Goal: Information Seeking & Learning: Learn about a topic

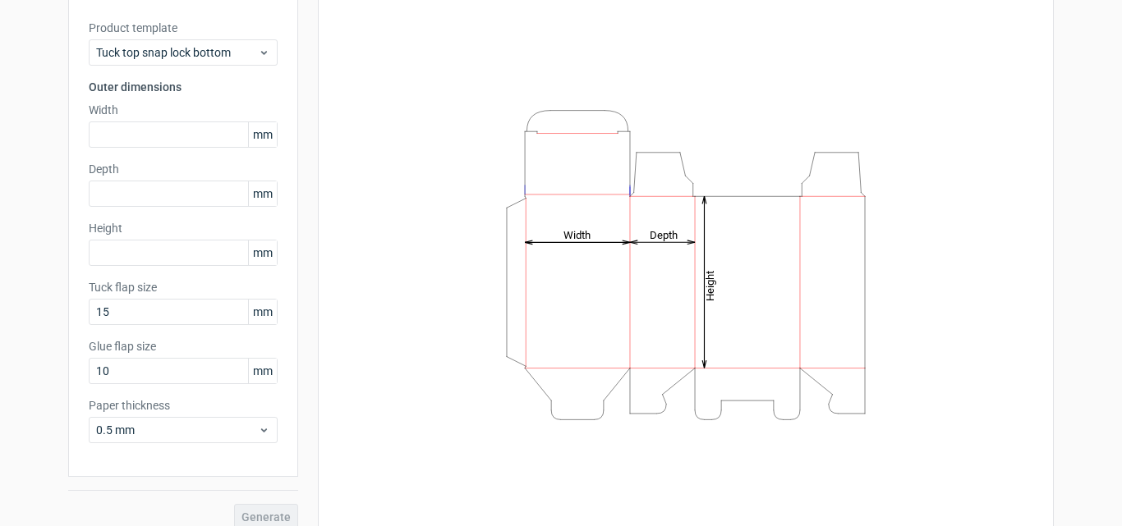
scroll to position [117, 0]
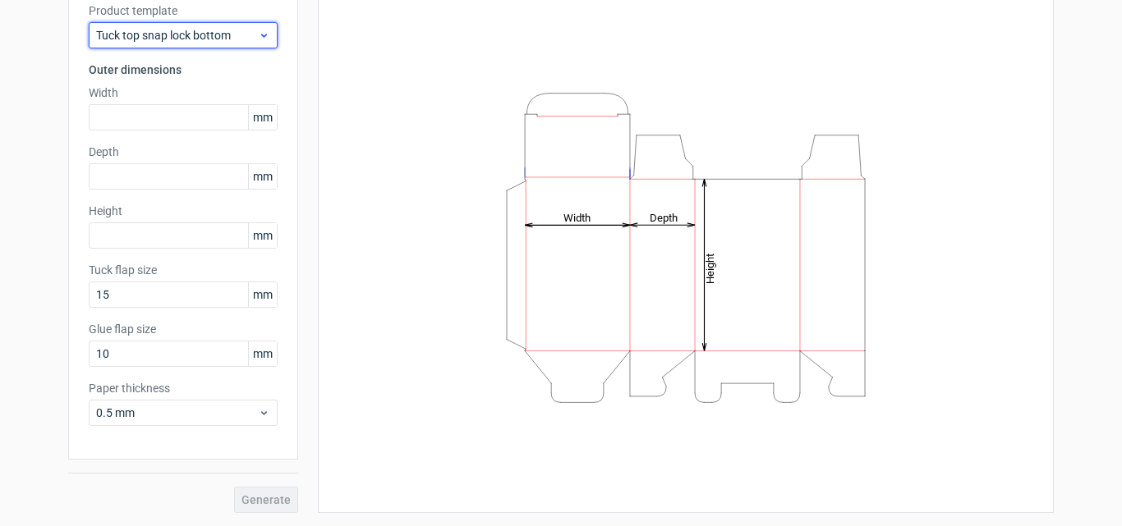
click at [243, 29] on span "Tuck top snap lock bottom" at bounding box center [177, 35] width 162 height 16
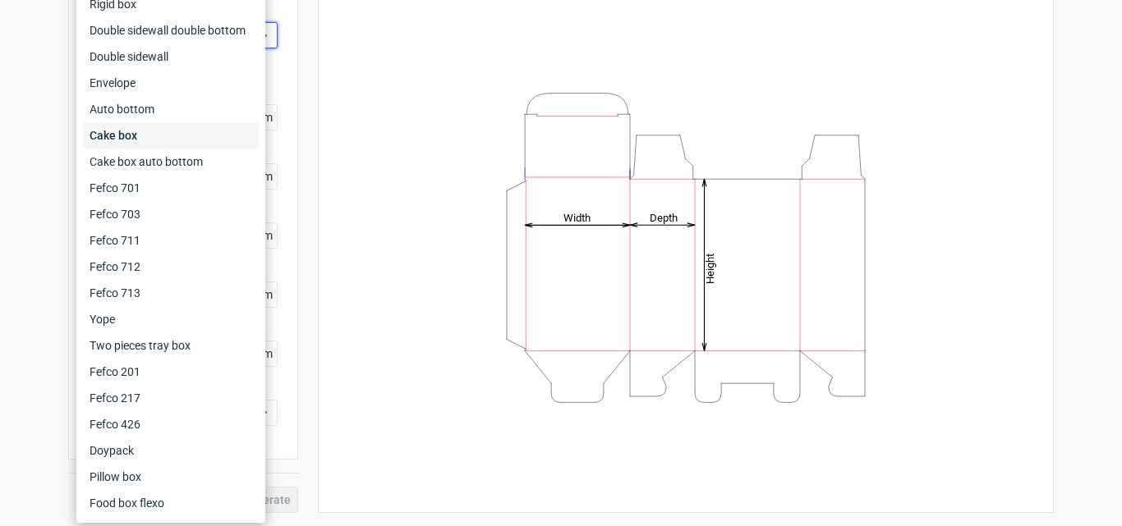
click at [186, 126] on div "Cake box" at bounding box center [171, 135] width 176 height 26
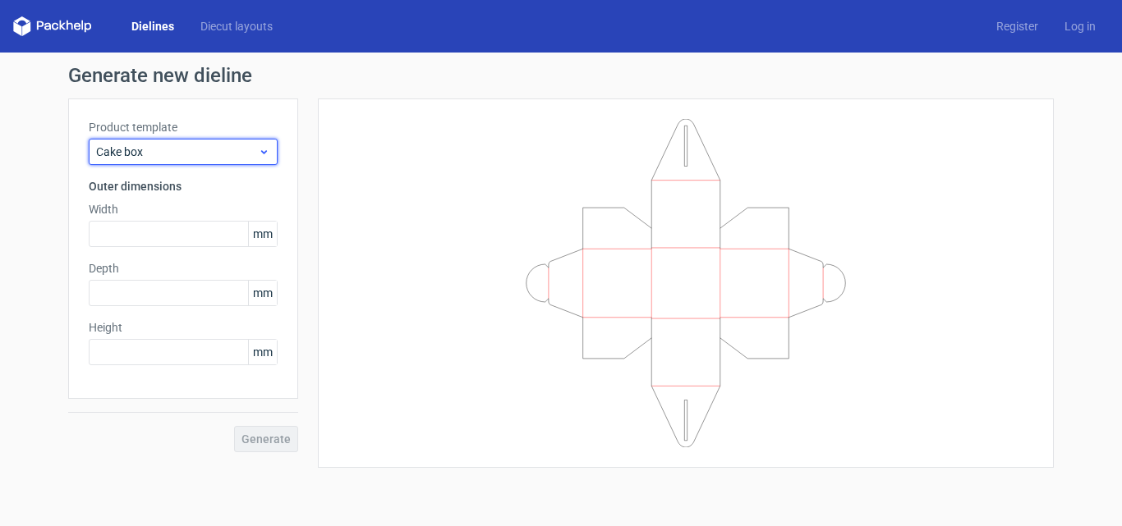
click at [185, 149] on span "Cake box" at bounding box center [177, 152] width 162 height 16
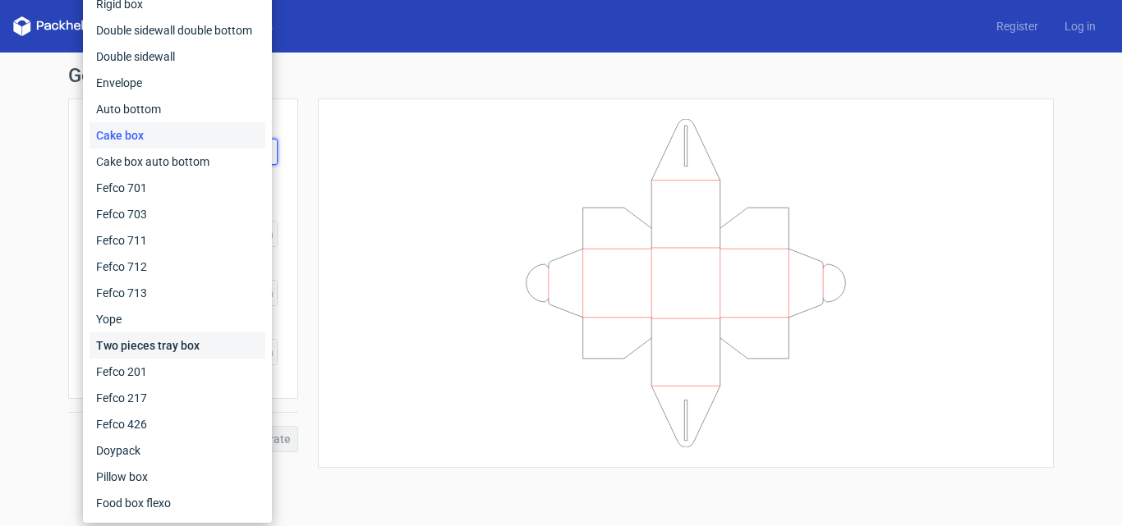
click at [124, 351] on div "Two pieces tray box" at bounding box center [177, 346] width 176 height 26
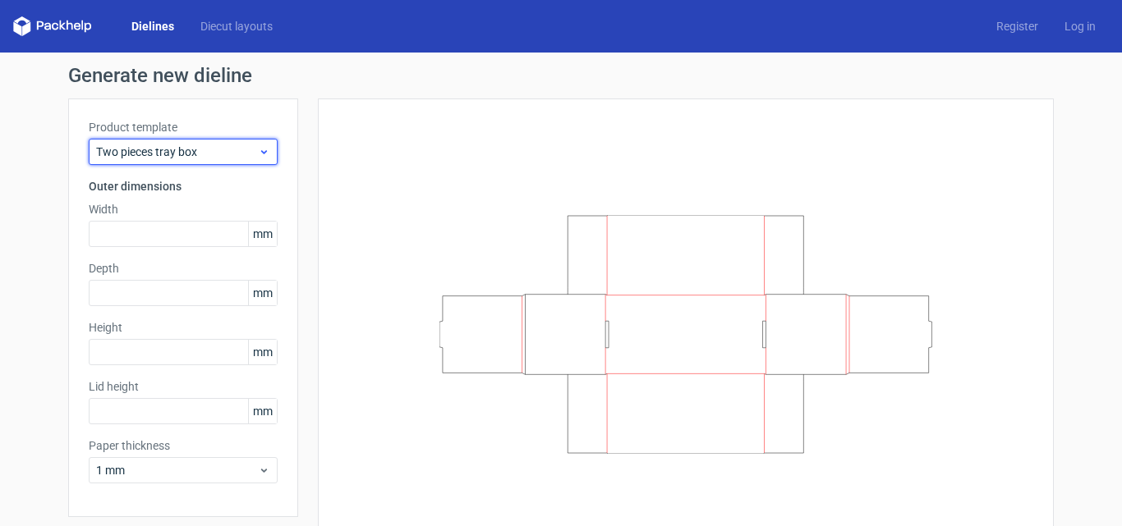
click at [223, 139] on div "Two pieces tray box" at bounding box center [183, 152] width 189 height 26
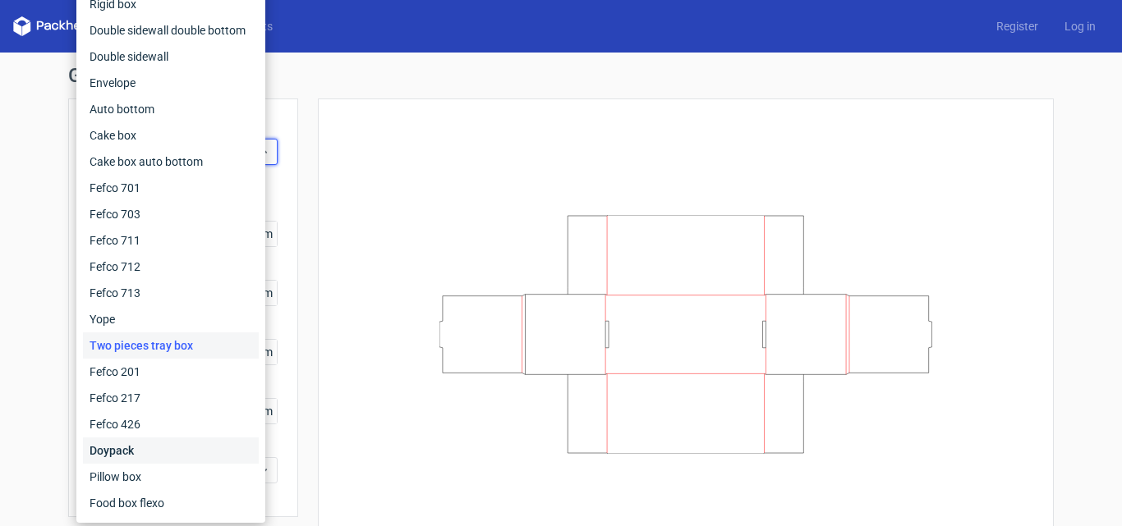
click at [157, 451] on div "Doypack" at bounding box center [171, 451] width 176 height 26
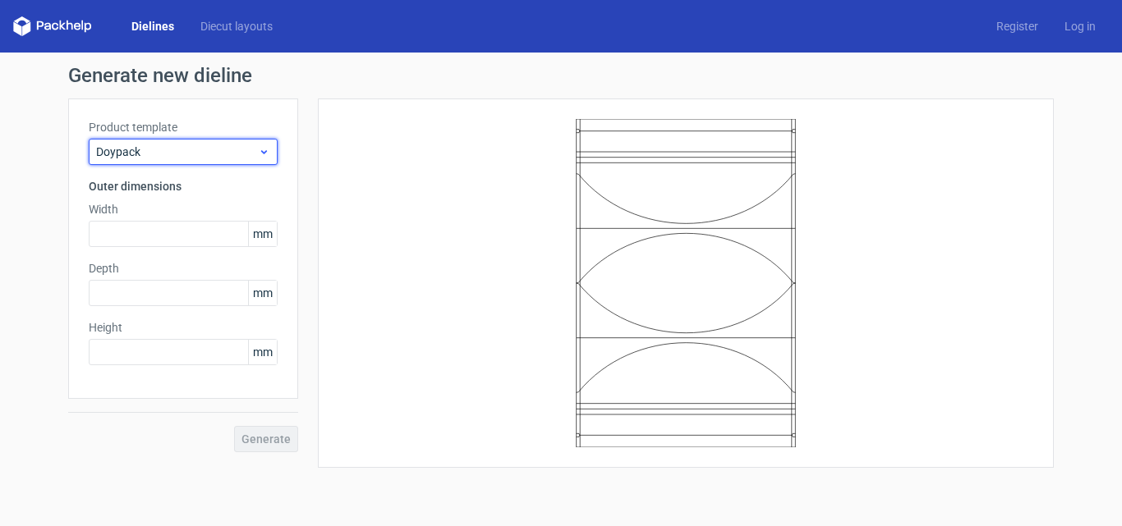
click at [208, 147] on span "Doypack" at bounding box center [177, 152] width 162 height 16
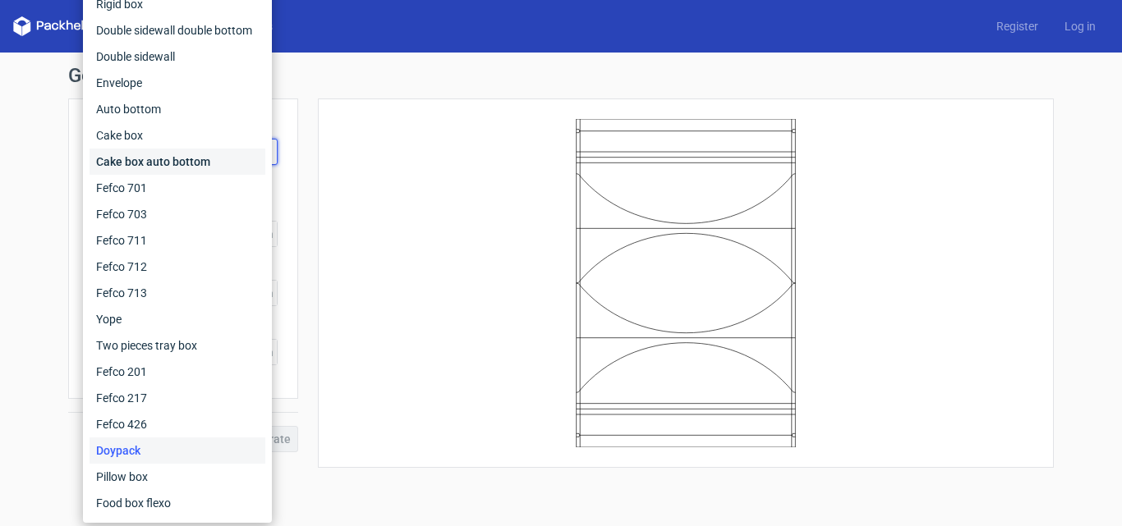
click at [213, 154] on div "Cake box auto bottom" at bounding box center [177, 162] width 176 height 26
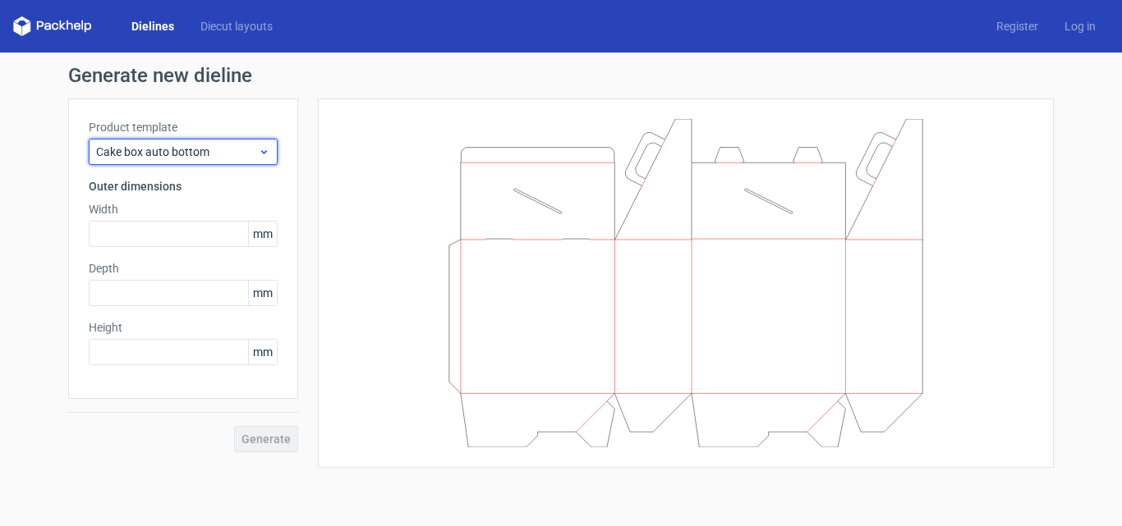
click at [238, 148] on span "Cake box auto bottom" at bounding box center [177, 152] width 162 height 16
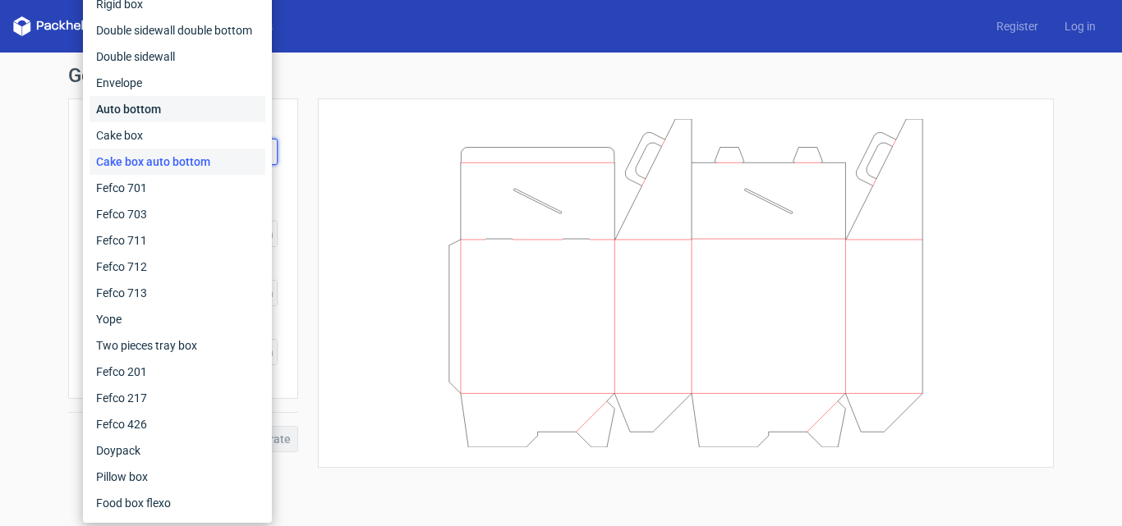
click at [213, 116] on div "Auto bottom" at bounding box center [177, 109] width 176 height 26
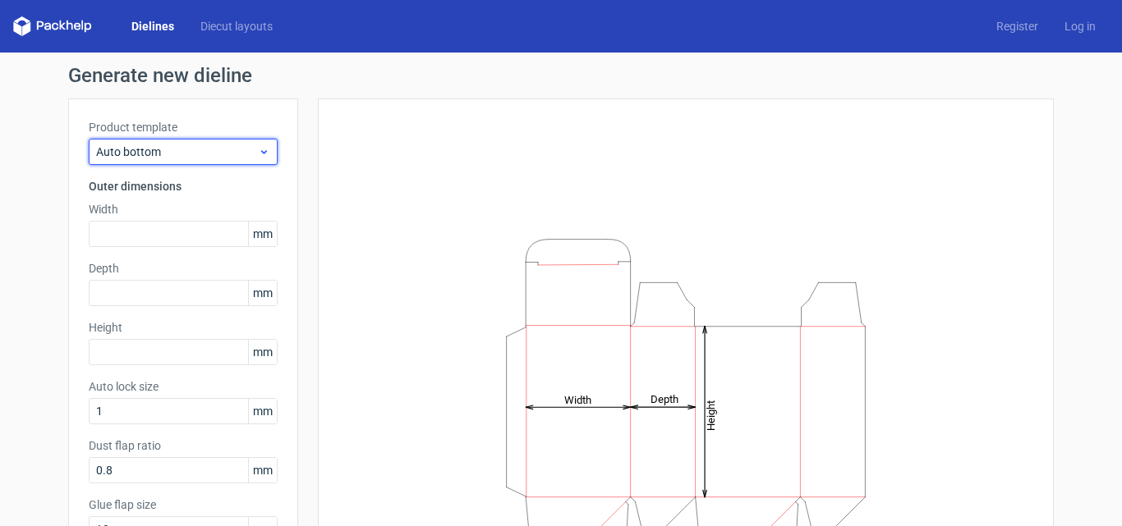
click at [210, 142] on div "Auto bottom" at bounding box center [183, 152] width 189 height 26
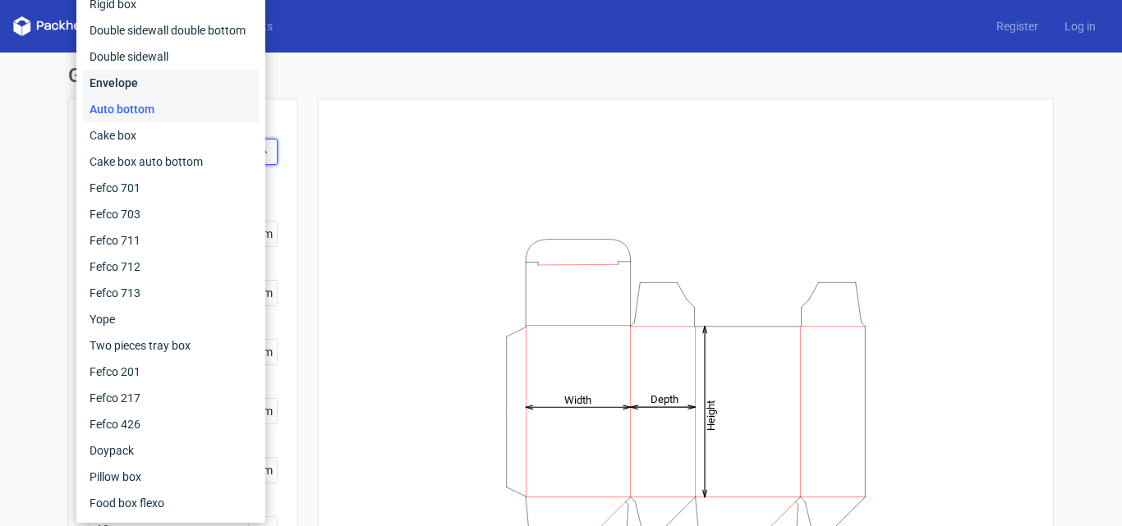
click at [221, 80] on div "Envelope" at bounding box center [171, 83] width 176 height 26
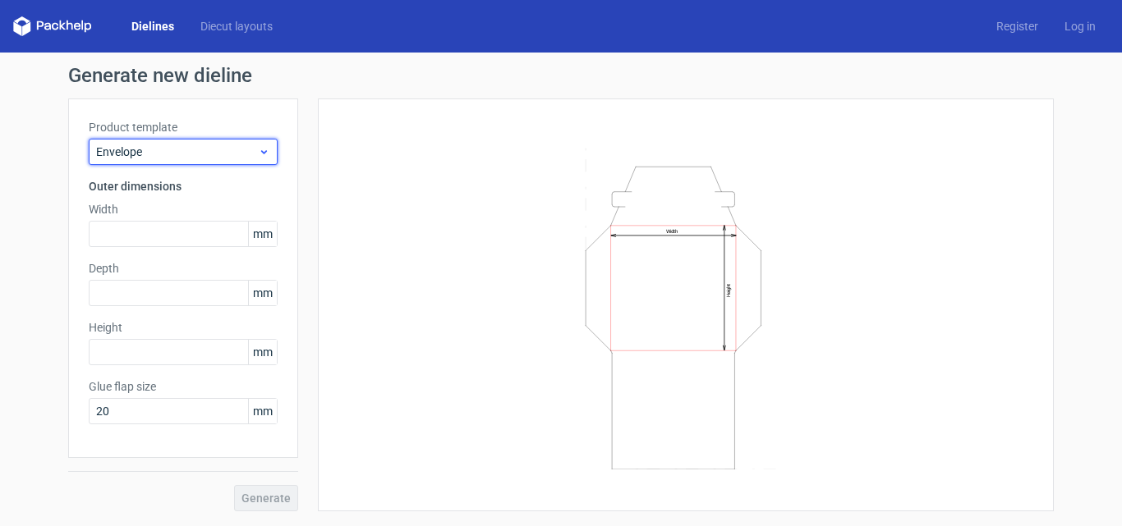
click at [232, 145] on span "Envelope" at bounding box center [177, 152] width 162 height 16
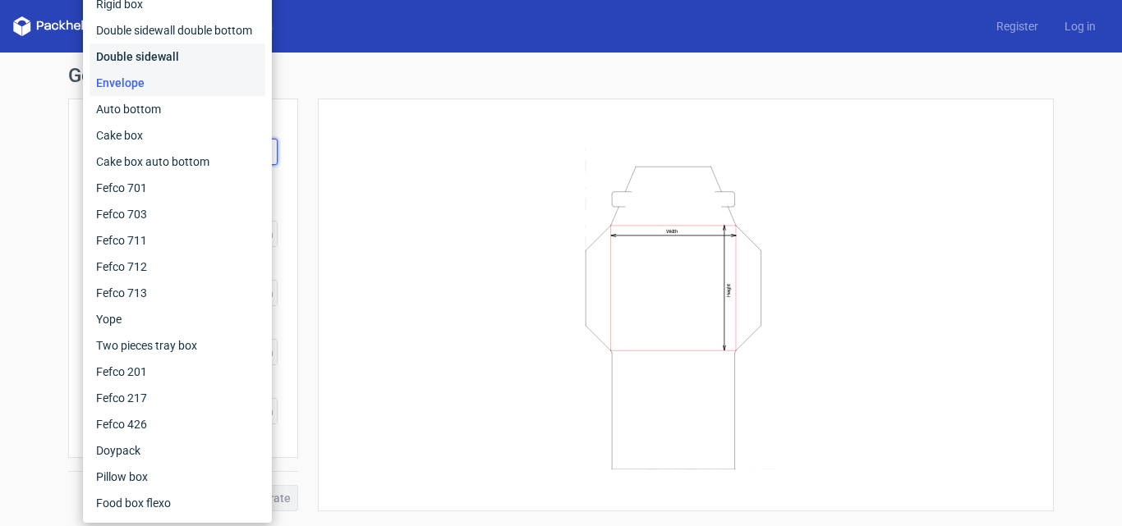
click at [218, 55] on div "Double sidewall" at bounding box center [177, 57] width 176 height 26
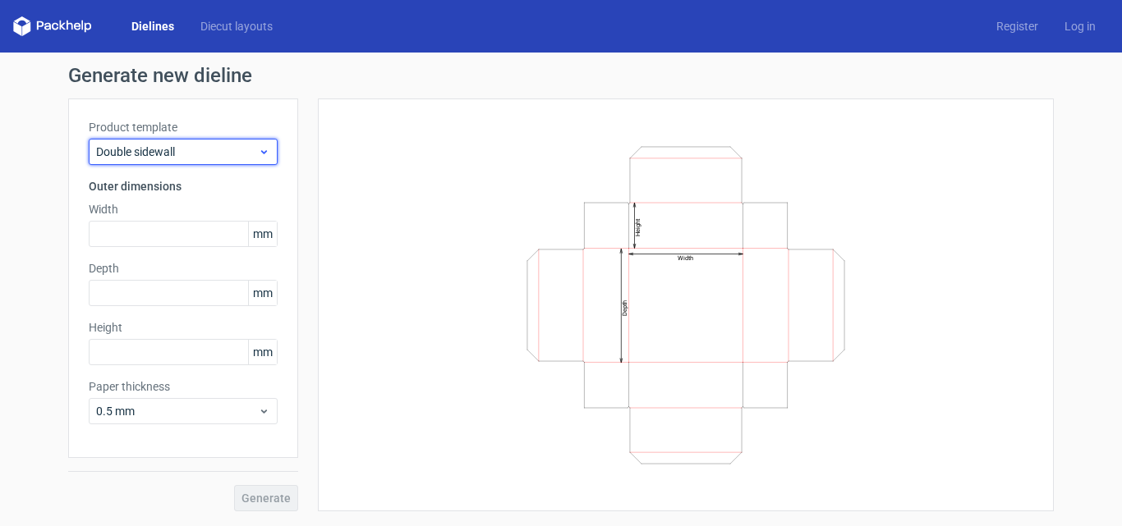
click at [232, 146] on span "Double sidewall" at bounding box center [177, 152] width 162 height 16
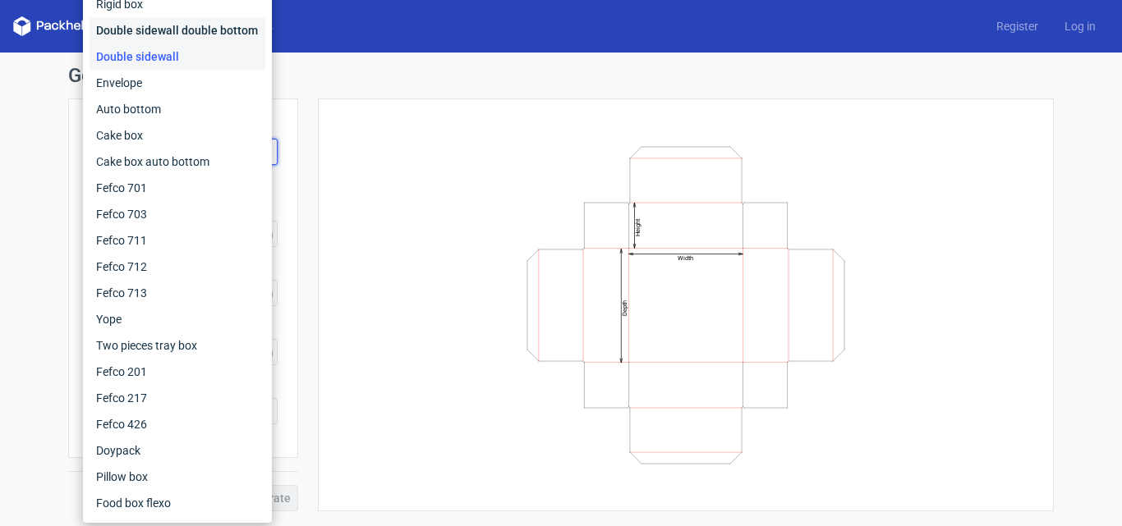
click at [193, 27] on div "Double sidewall double bottom" at bounding box center [177, 30] width 176 height 26
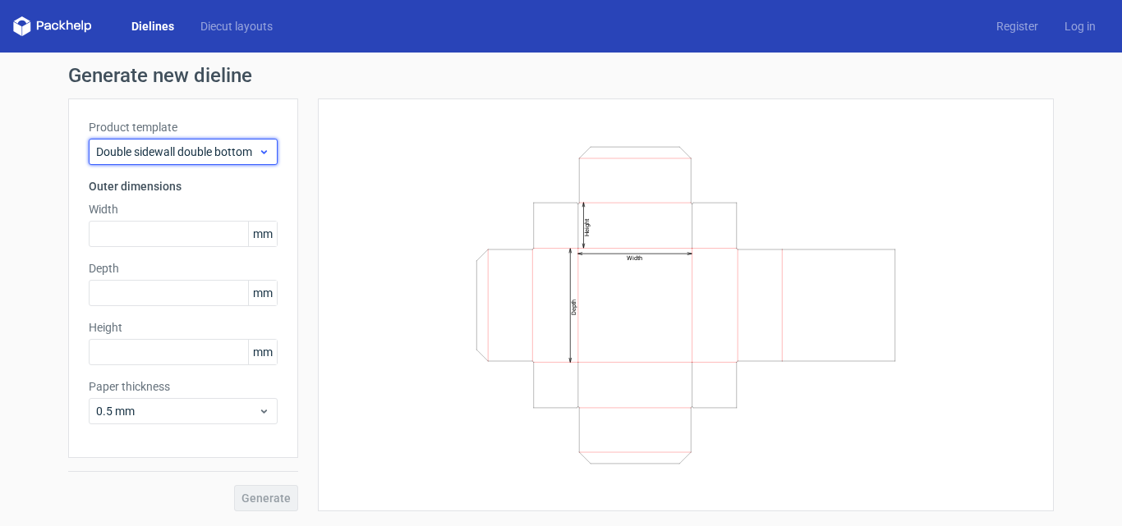
click at [145, 154] on span "Double sidewall double bottom" at bounding box center [177, 152] width 162 height 16
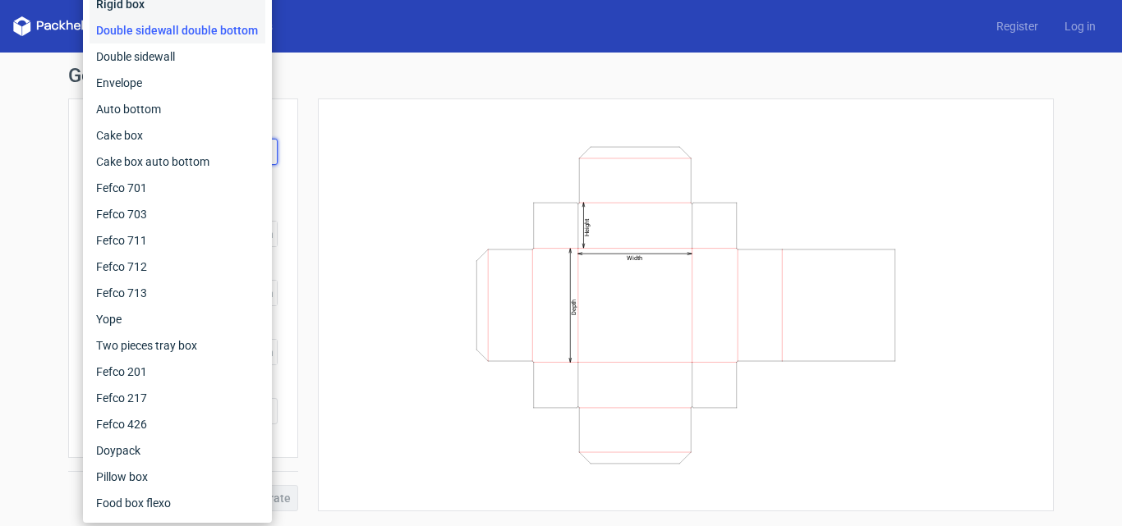
click at [192, 5] on div "Rigid box" at bounding box center [177, 4] width 176 height 26
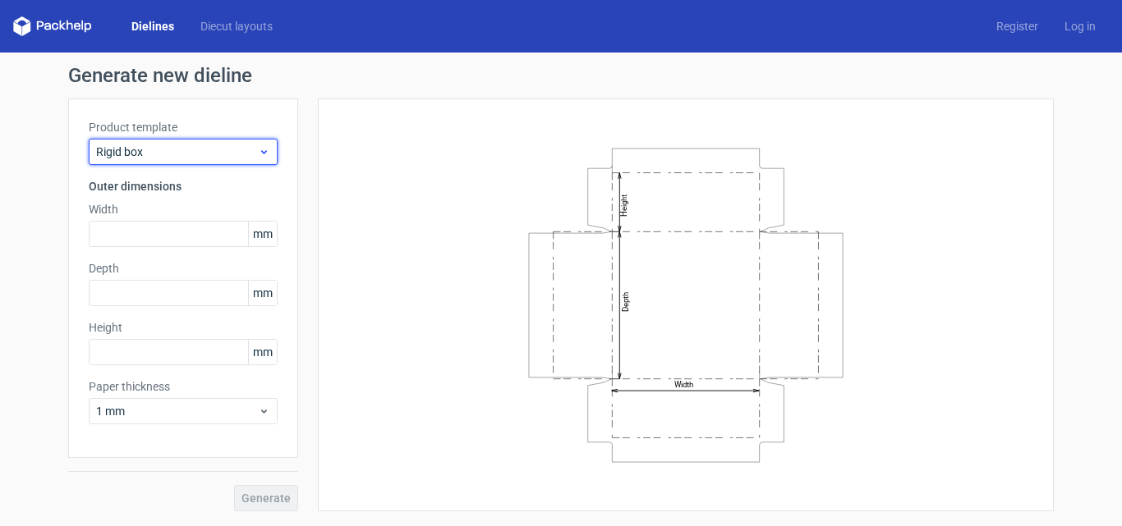
click at [182, 152] on span "Rigid box" at bounding box center [177, 152] width 162 height 16
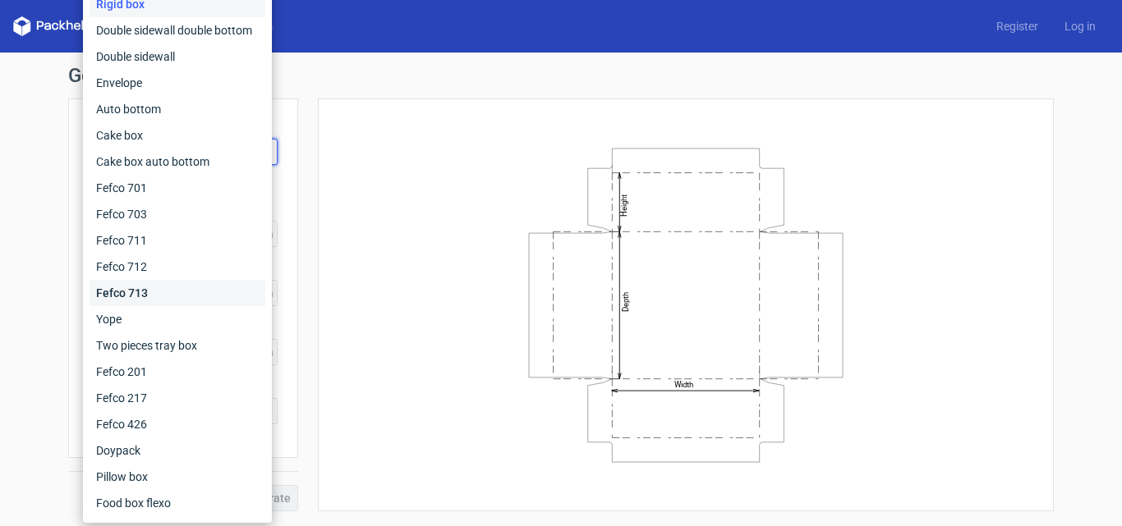
click at [178, 280] on div "Fefco 713" at bounding box center [177, 293] width 176 height 26
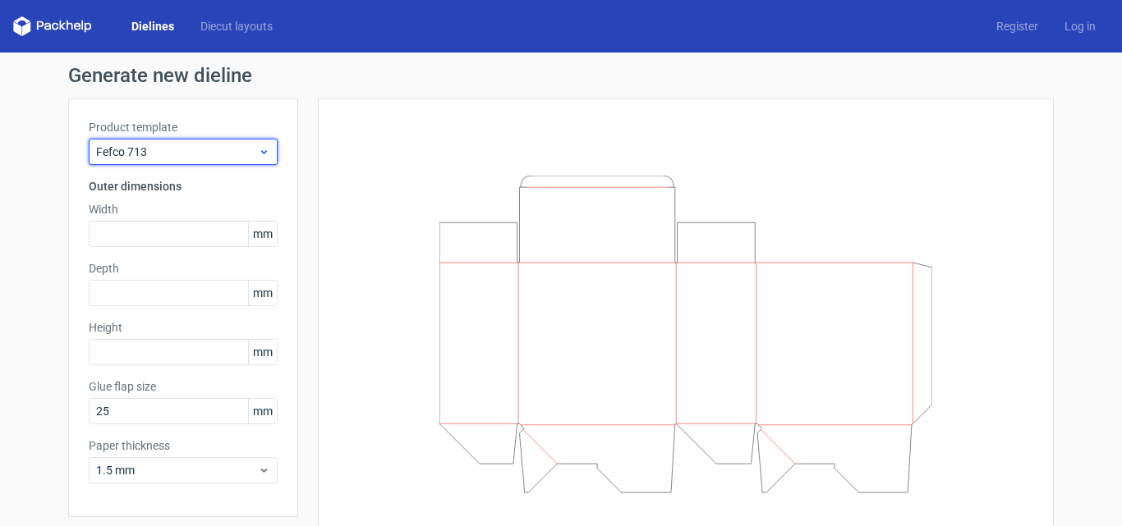
click at [214, 158] on span "Fefco 713" at bounding box center [177, 152] width 162 height 16
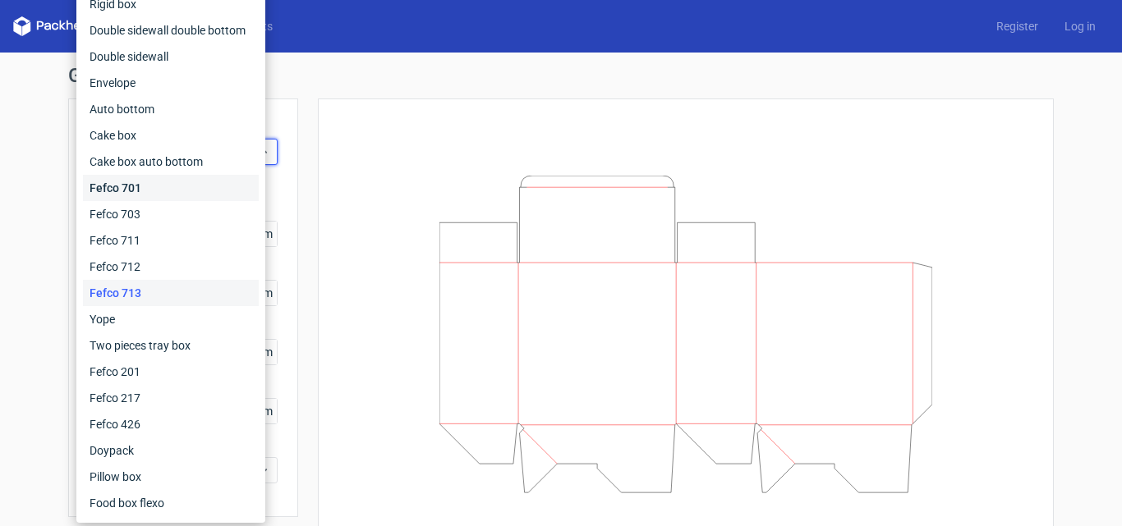
click at [201, 195] on div "Fefco 701" at bounding box center [171, 188] width 176 height 26
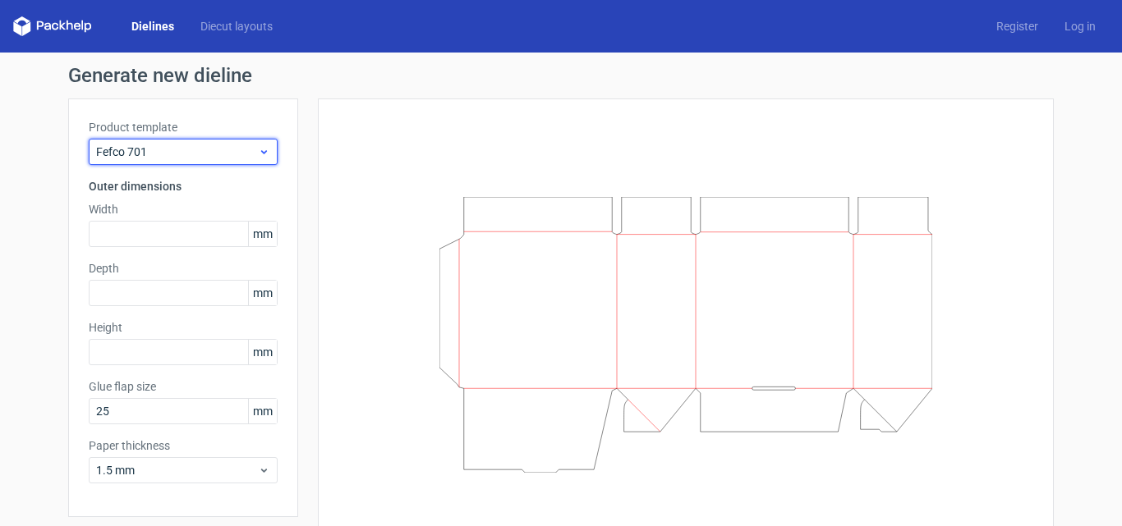
click at [218, 154] on span "Fefco 701" at bounding box center [177, 152] width 162 height 16
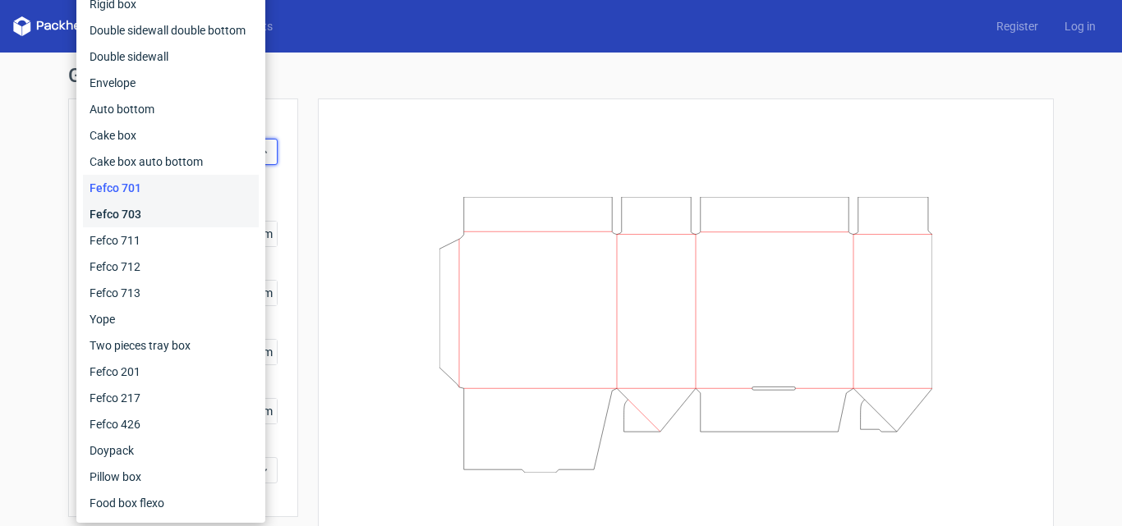
click at [195, 215] on div "Fefco 703" at bounding box center [171, 214] width 176 height 26
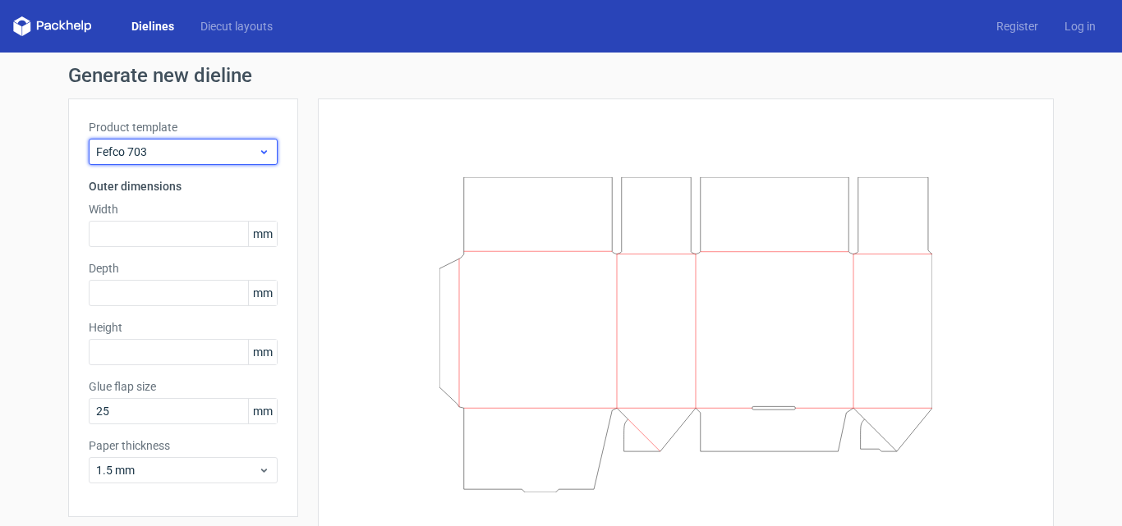
click at [209, 139] on div "Fefco 703" at bounding box center [183, 152] width 189 height 26
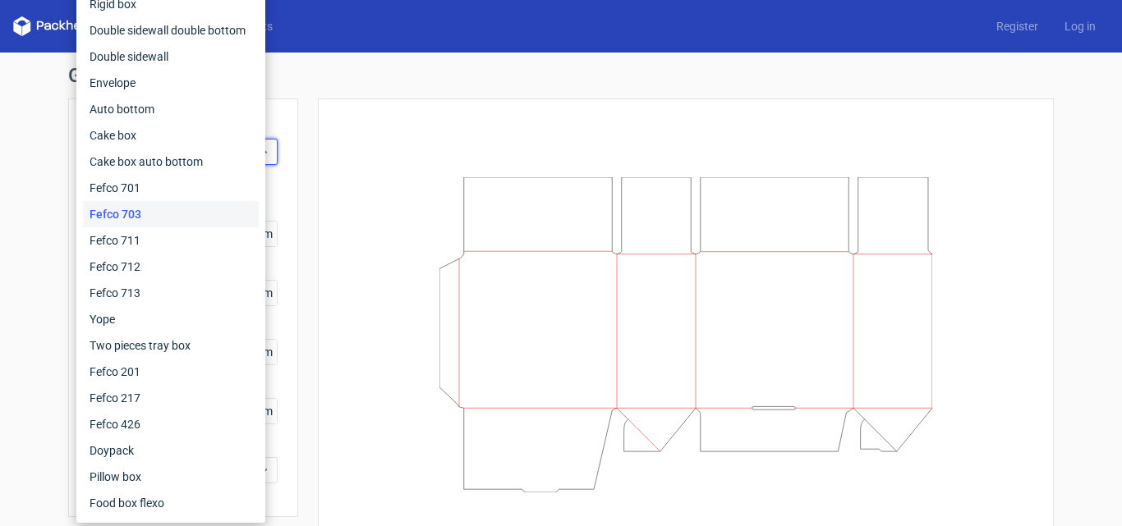
click at [174, 227] on div "Fefco 703" at bounding box center [171, 214] width 176 height 26
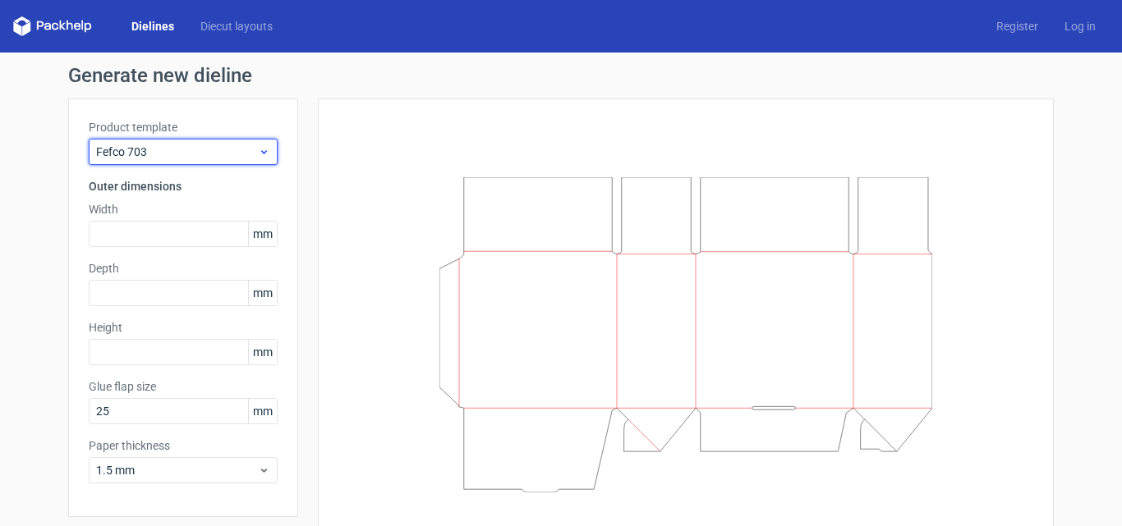
click at [228, 159] on span "Fefco 703" at bounding box center [177, 152] width 162 height 16
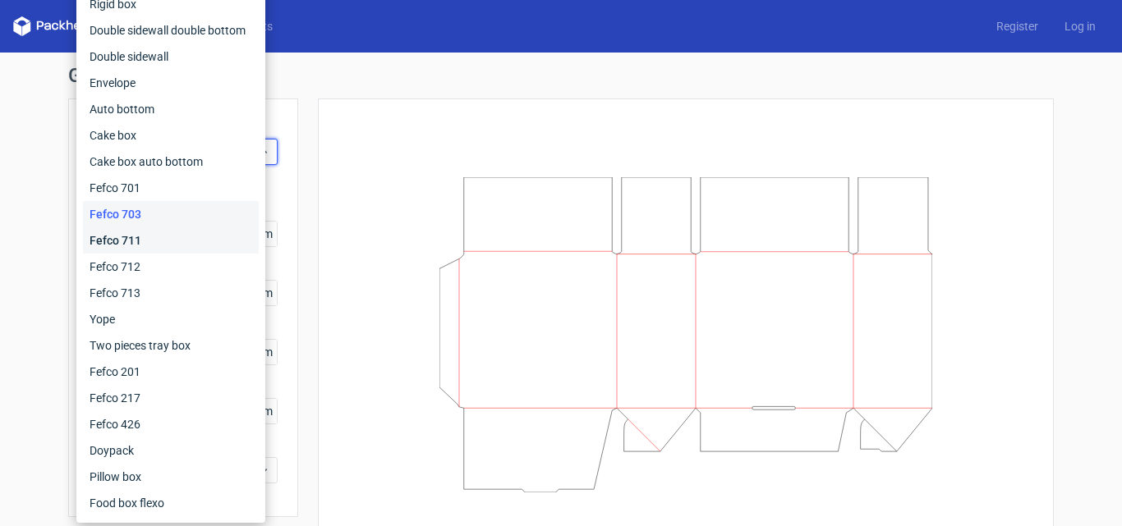
click at [181, 243] on div "Fefco 711" at bounding box center [171, 240] width 176 height 26
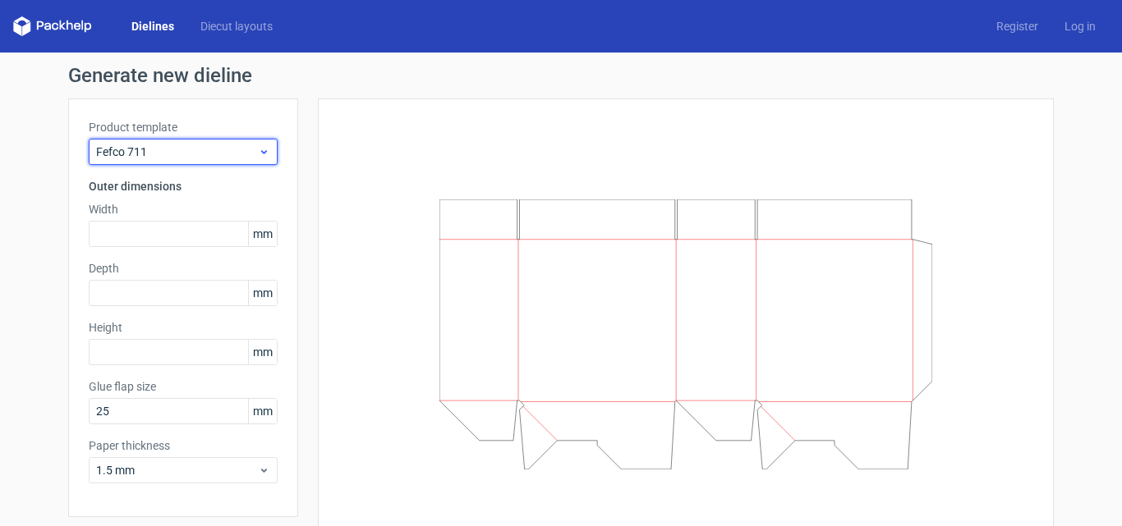
click at [232, 141] on div "Fefco 711" at bounding box center [183, 152] width 189 height 26
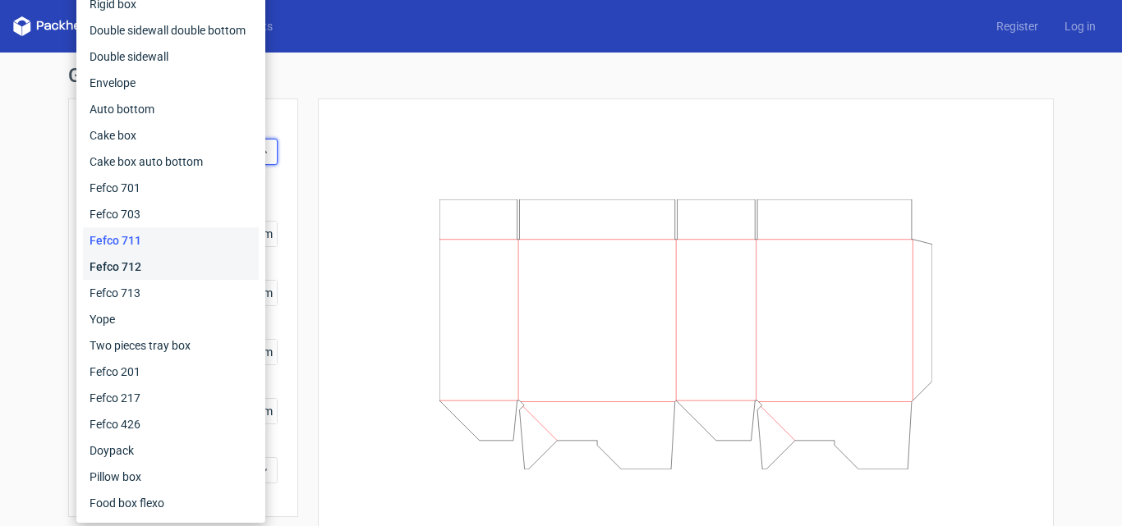
click at [159, 274] on div "Fefco 712" at bounding box center [171, 267] width 176 height 26
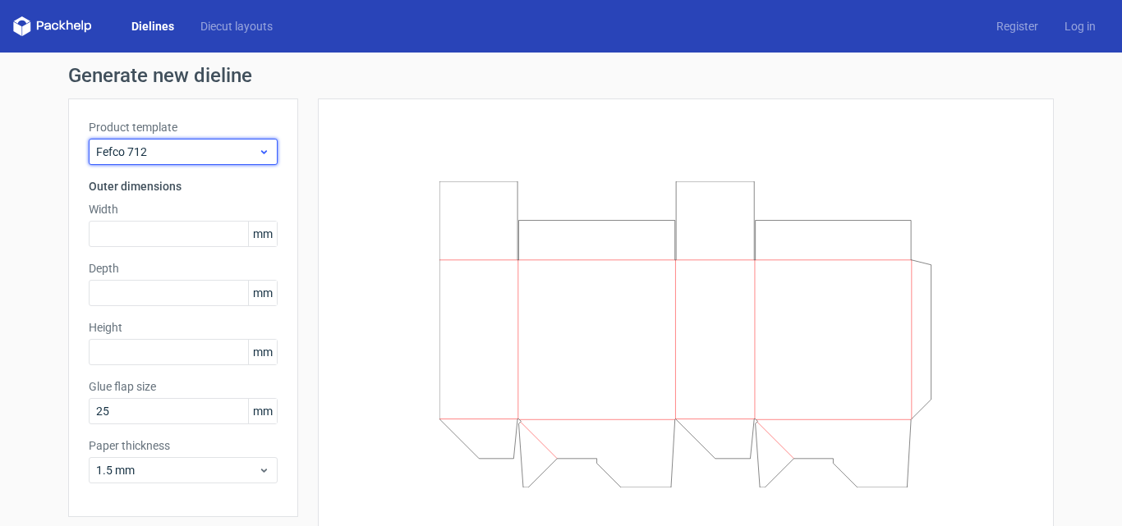
click at [223, 157] on span "Fefco 712" at bounding box center [177, 152] width 162 height 16
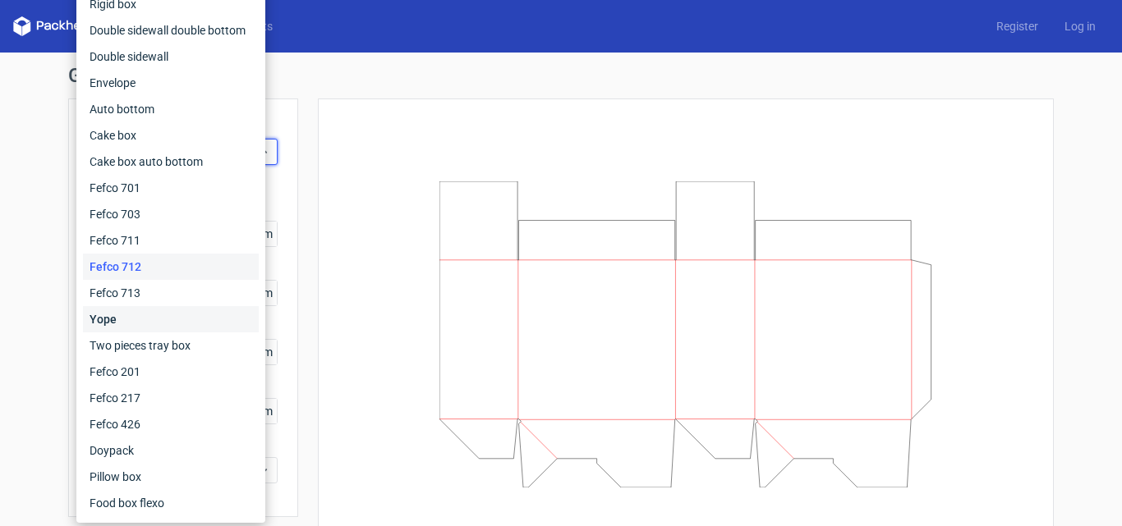
click at [140, 330] on div "Yope" at bounding box center [171, 319] width 176 height 26
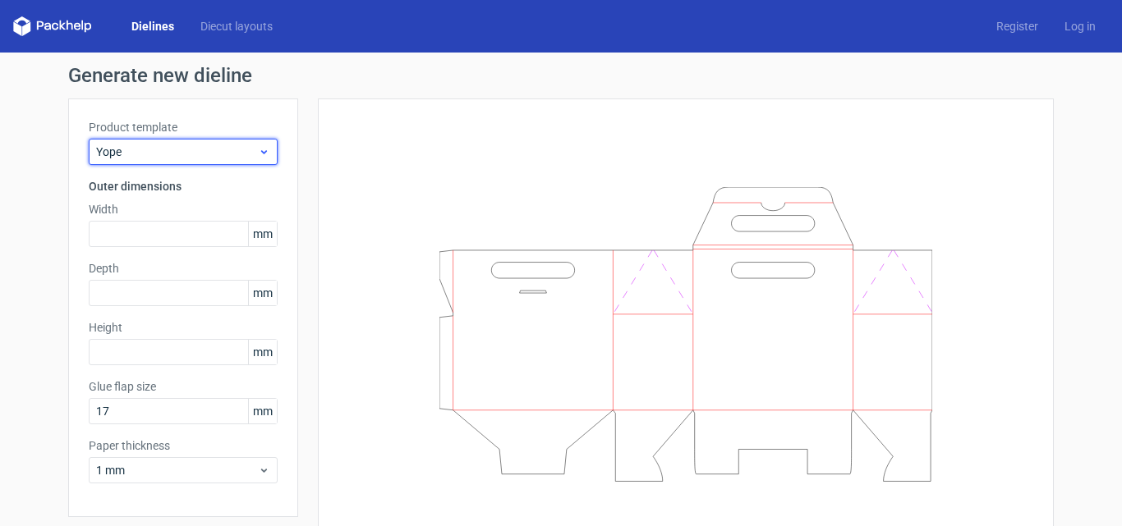
click at [227, 148] on span "Yope" at bounding box center [177, 152] width 162 height 16
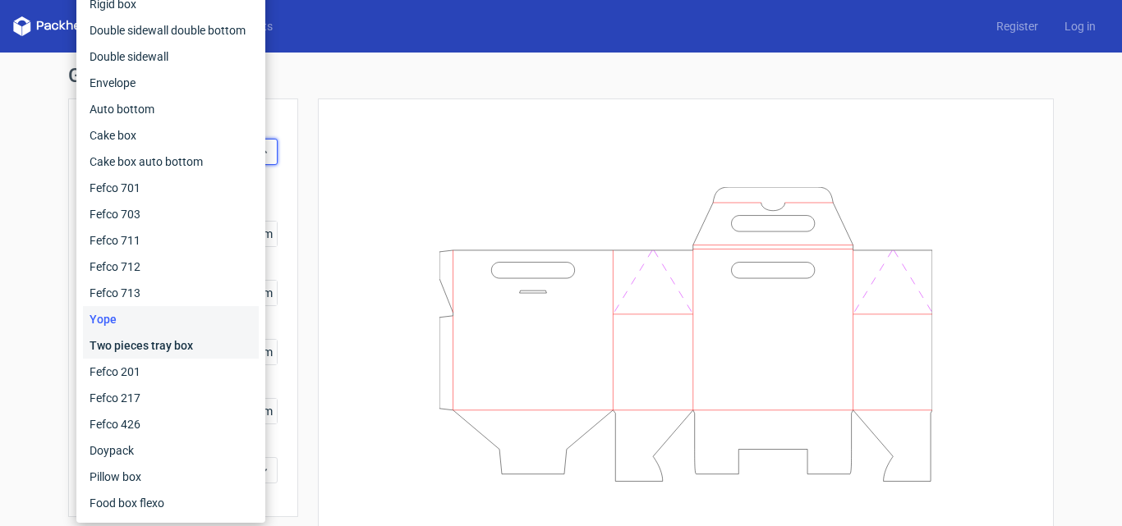
click at [150, 339] on div "Two pieces tray box" at bounding box center [171, 346] width 176 height 26
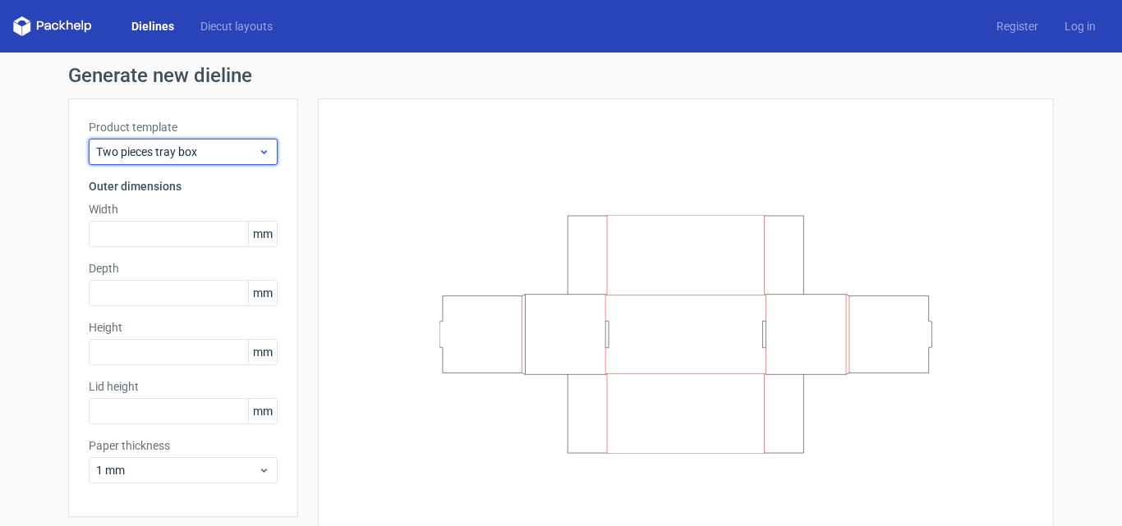
click at [232, 156] on span "Two pieces tray box" at bounding box center [177, 152] width 162 height 16
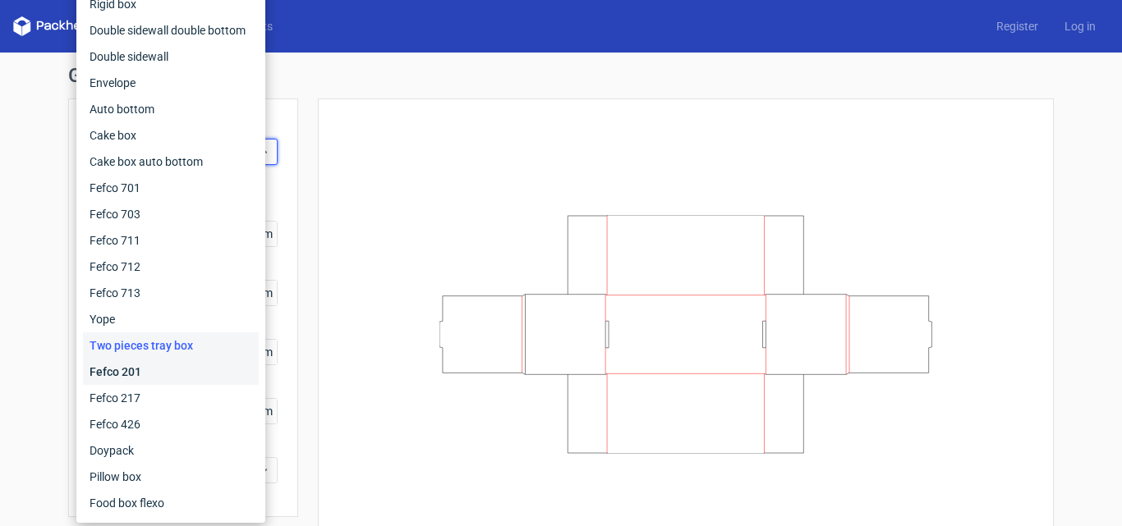
click at [138, 374] on div "Fefco 201" at bounding box center [171, 372] width 176 height 26
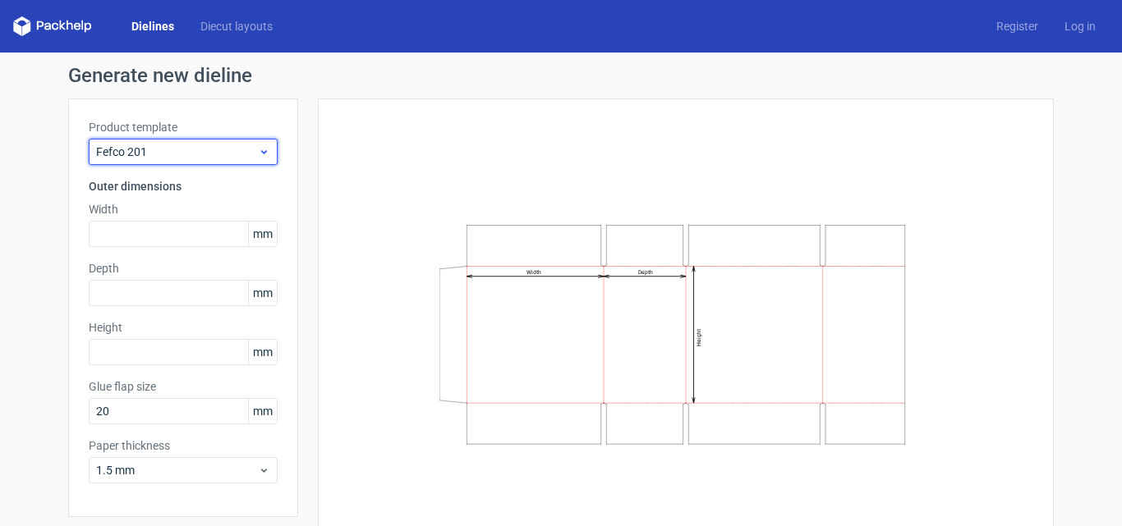
click at [216, 145] on span "Fefco 201" at bounding box center [177, 152] width 162 height 16
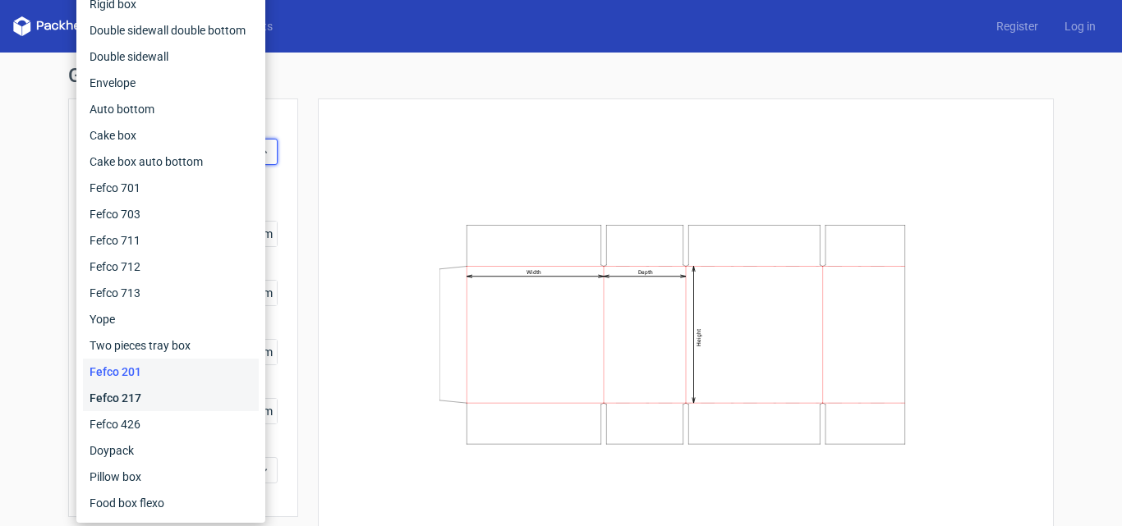
click at [117, 401] on div "Fefco 217" at bounding box center [171, 398] width 176 height 26
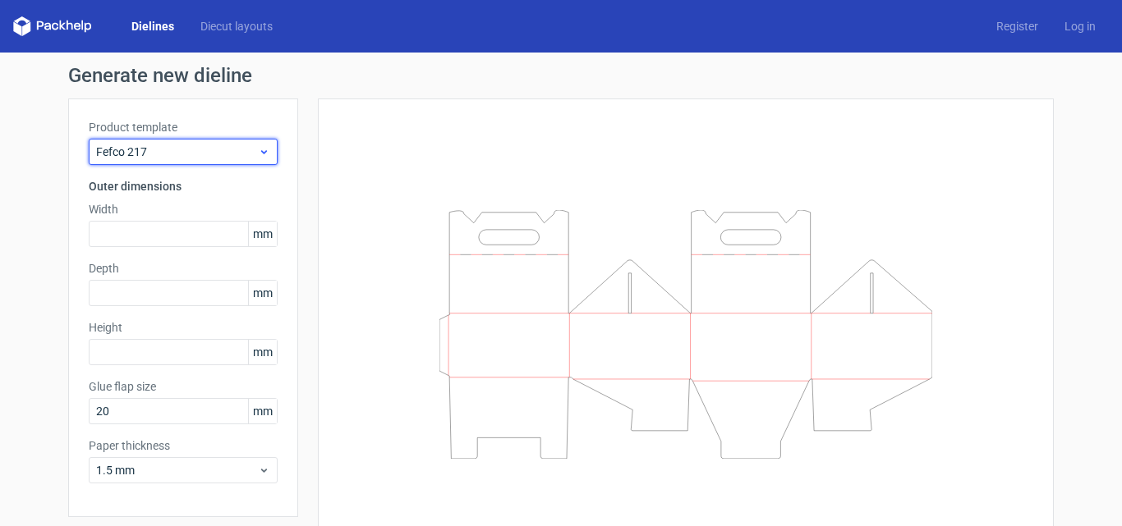
click at [201, 141] on div "Fefco 217" at bounding box center [183, 152] width 189 height 26
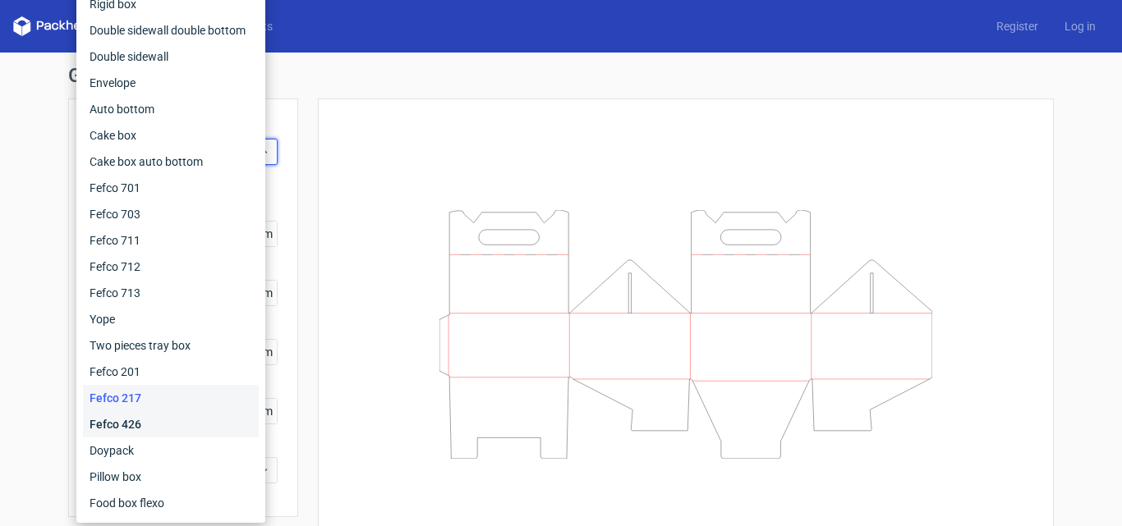
click at [126, 420] on div "Fefco 426" at bounding box center [171, 424] width 176 height 26
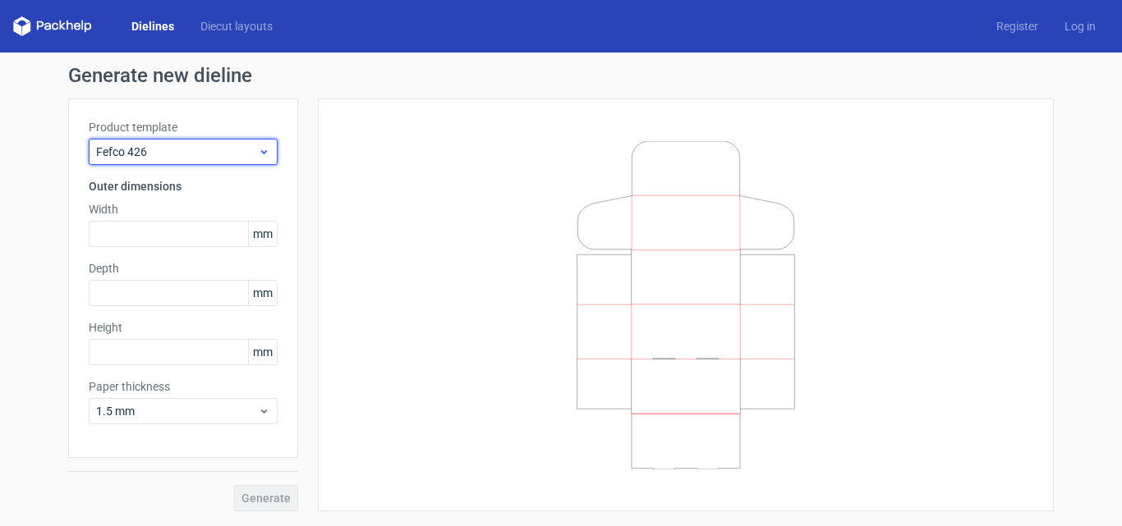
click at [238, 161] on div "Fefco 426" at bounding box center [183, 152] width 189 height 26
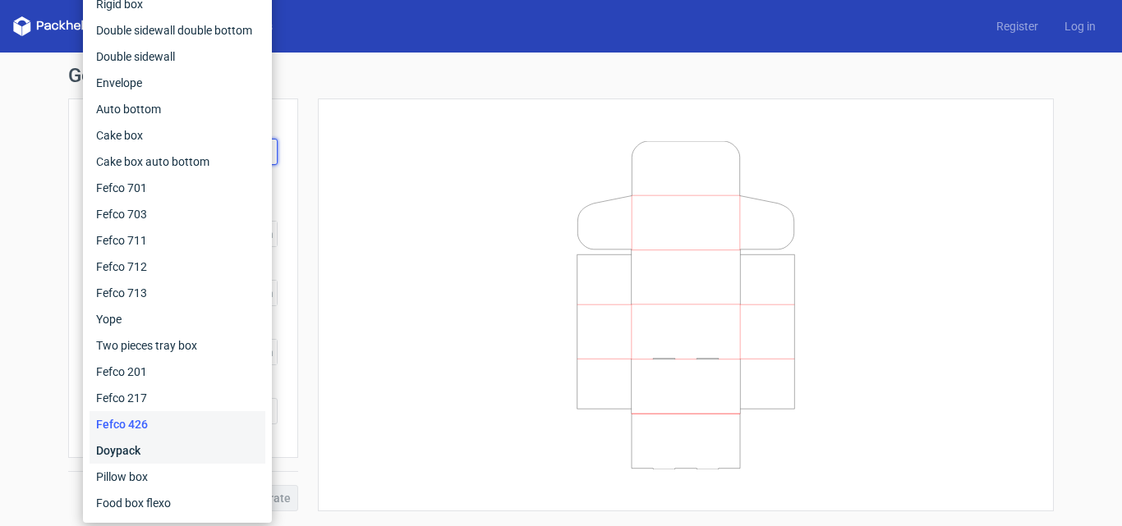
click at [129, 457] on div "Doypack" at bounding box center [177, 451] width 176 height 26
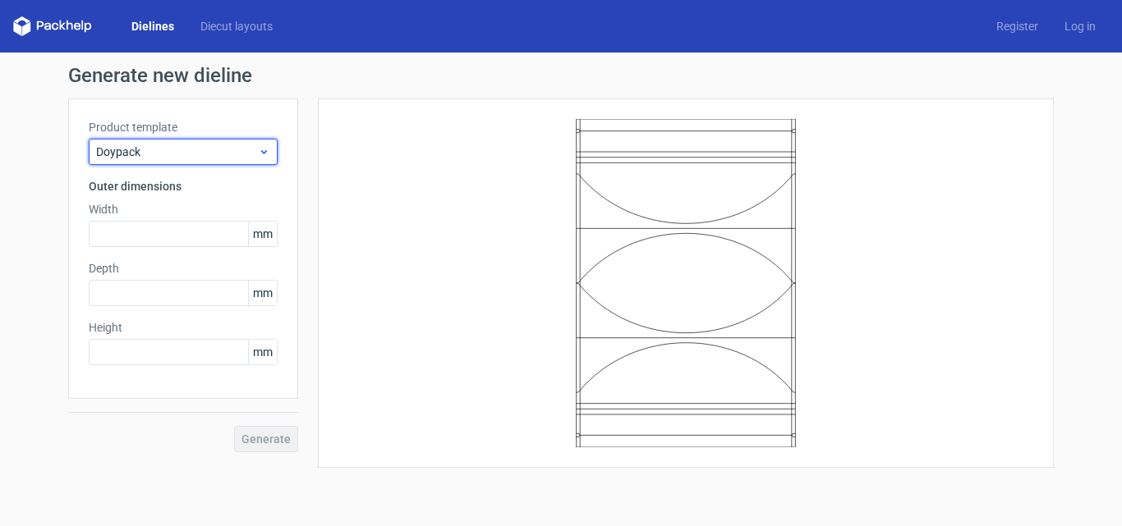
click at [223, 159] on span "Doypack" at bounding box center [177, 152] width 162 height 16
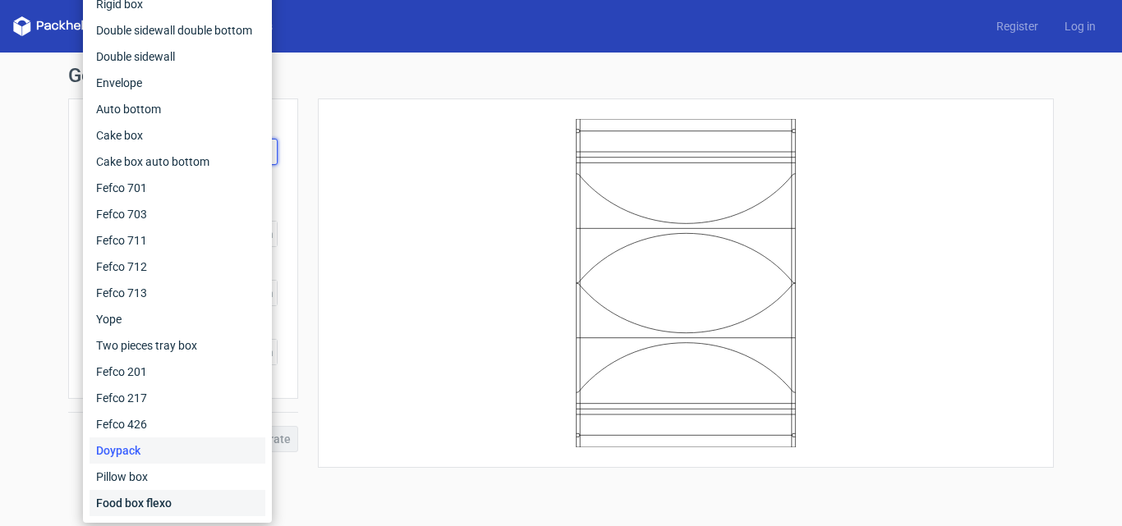
click at [133, 500] on div "Food box flexo" at bounding box center [177, 503] width 176 height 26
